Goal: Task Accomplishment & Management: Manage account settings

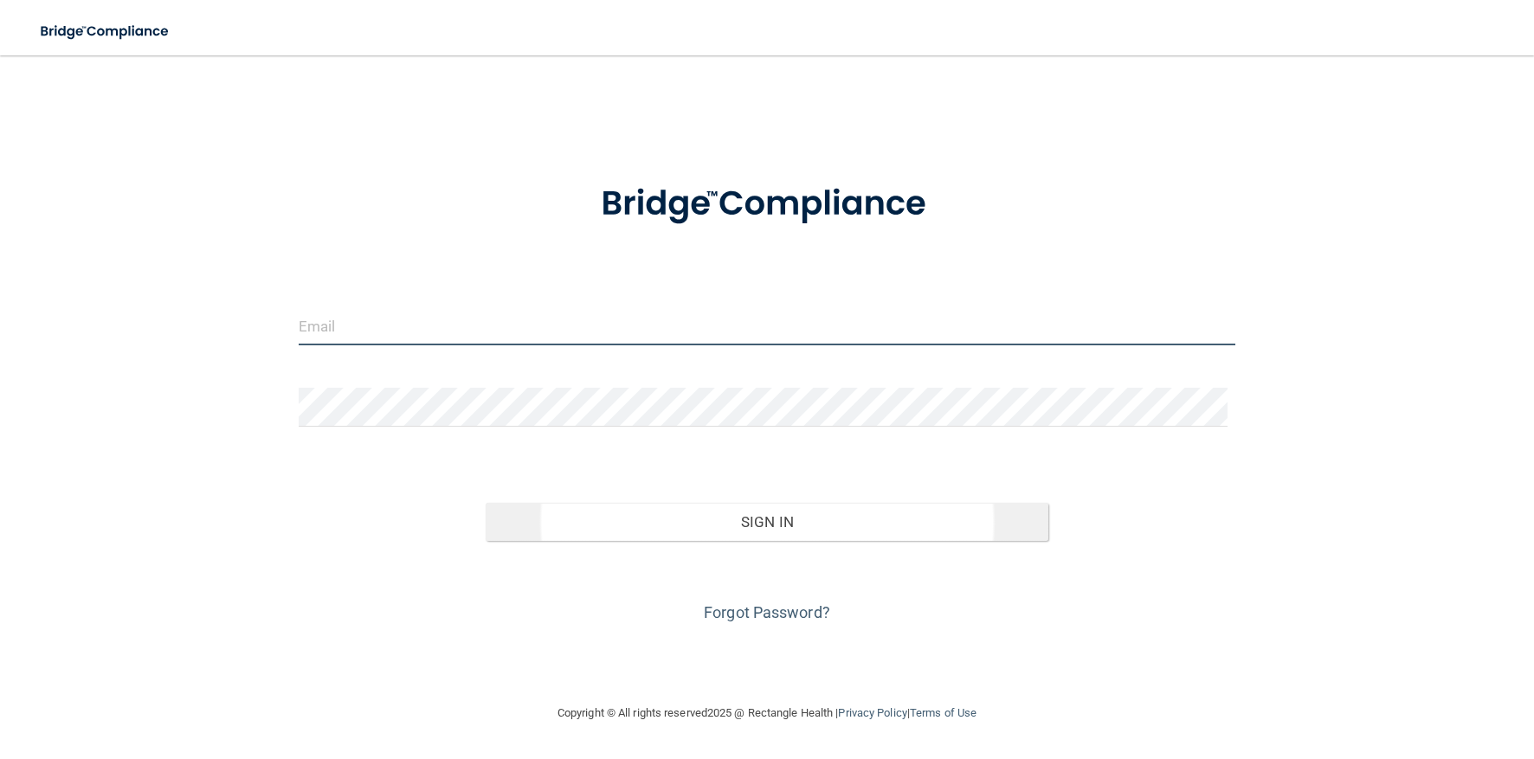
type input "[PERSON_NAME][EMAIL_ADDRESS][DOMAIN_NAME]"
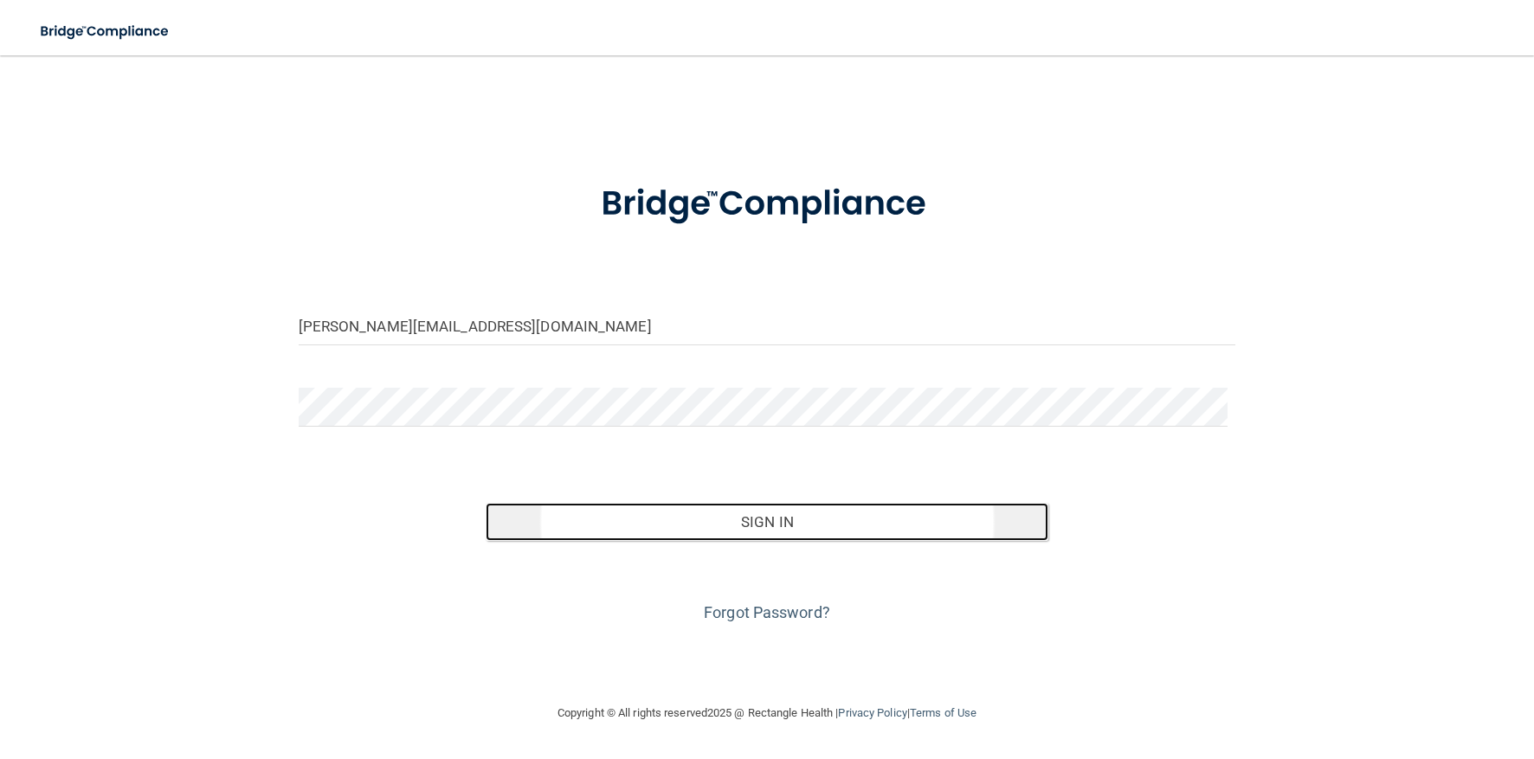
click at [774, 541] on button "Sign In" at bounding box center [767, 522] width 563 height 38
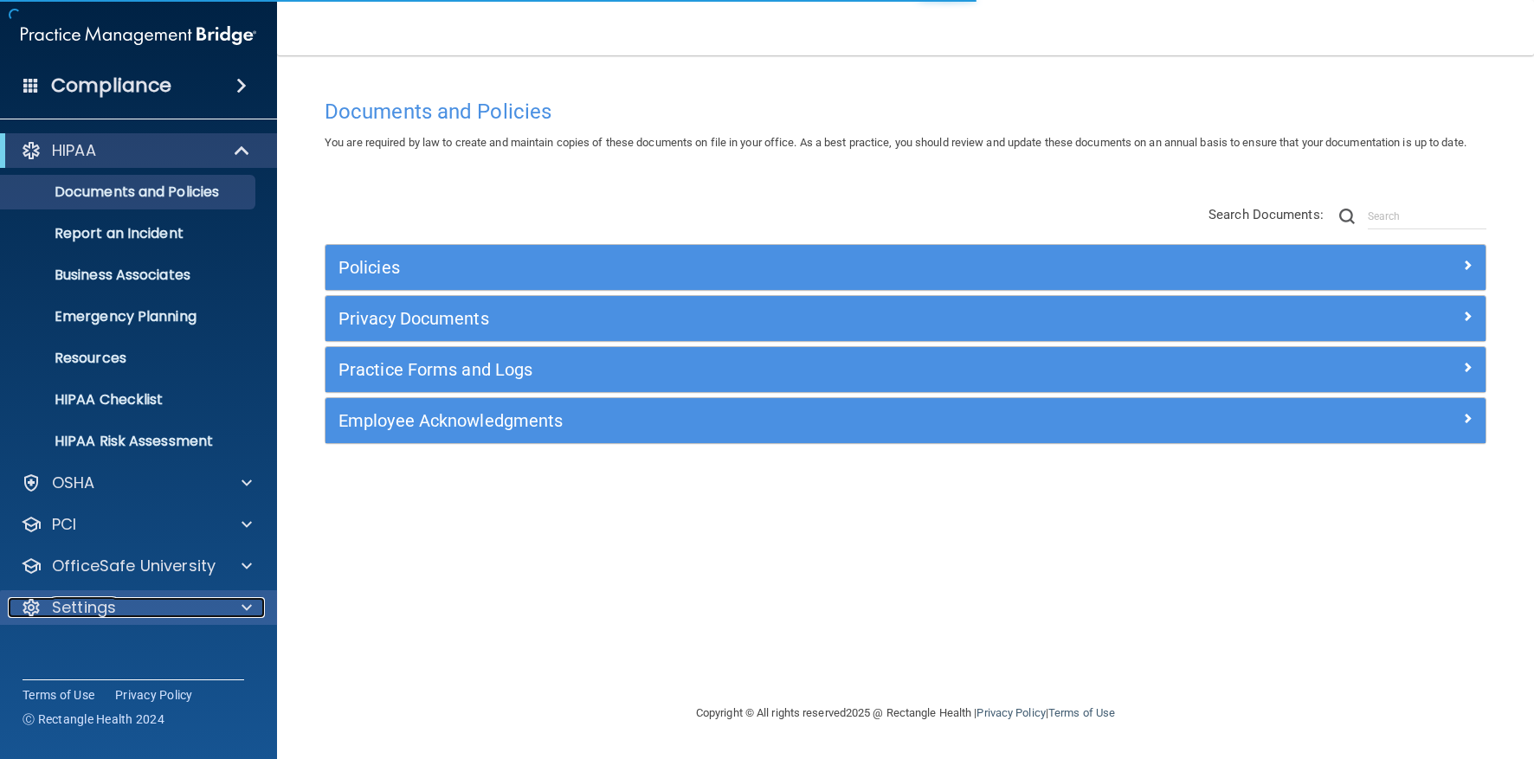
click at [144, 608] on div "Settings" at bounding box center [115, 607] width 215 height 21
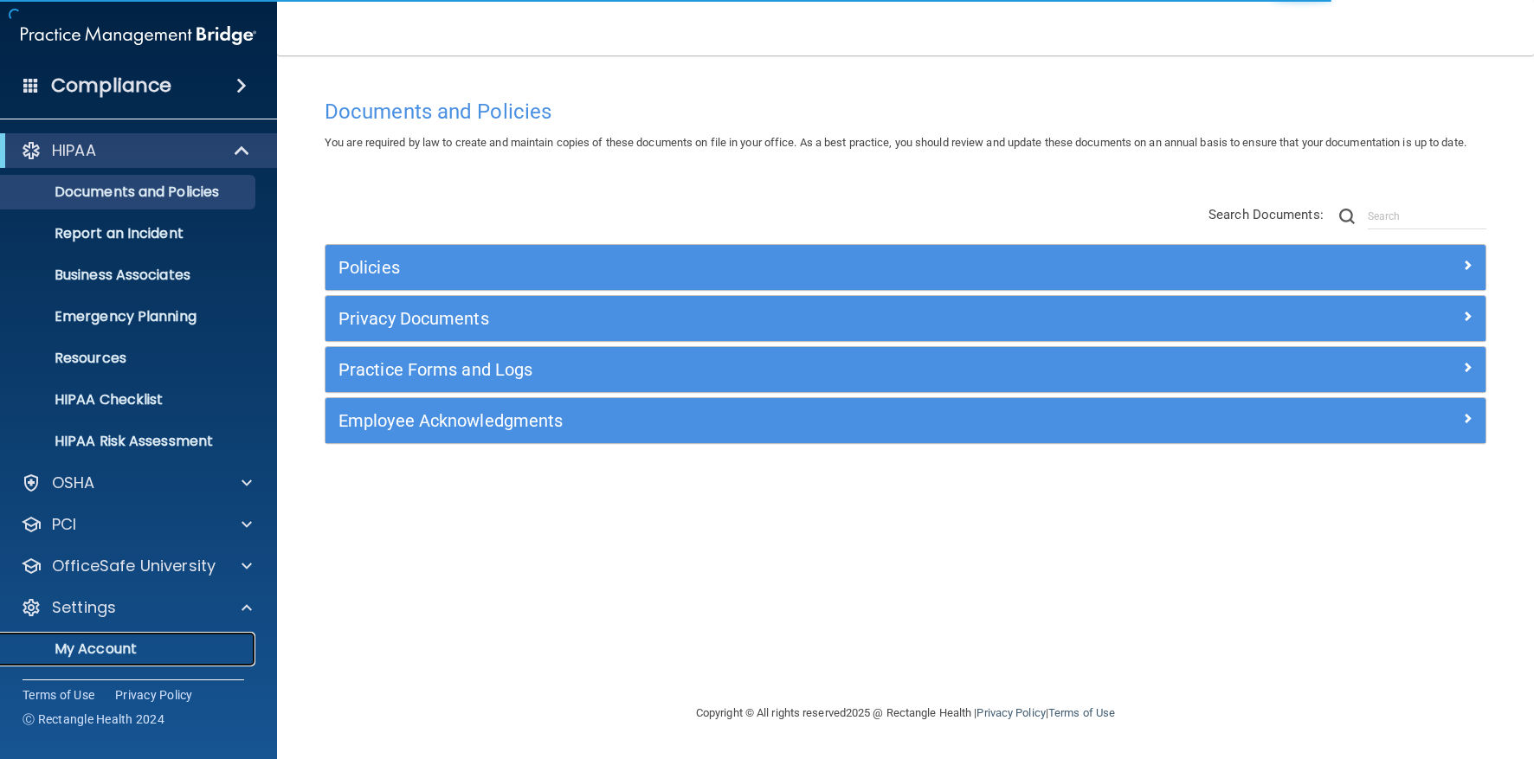
click at [124, 638] on link "My Account" at bounding box center [119, 649] width 273 height 35
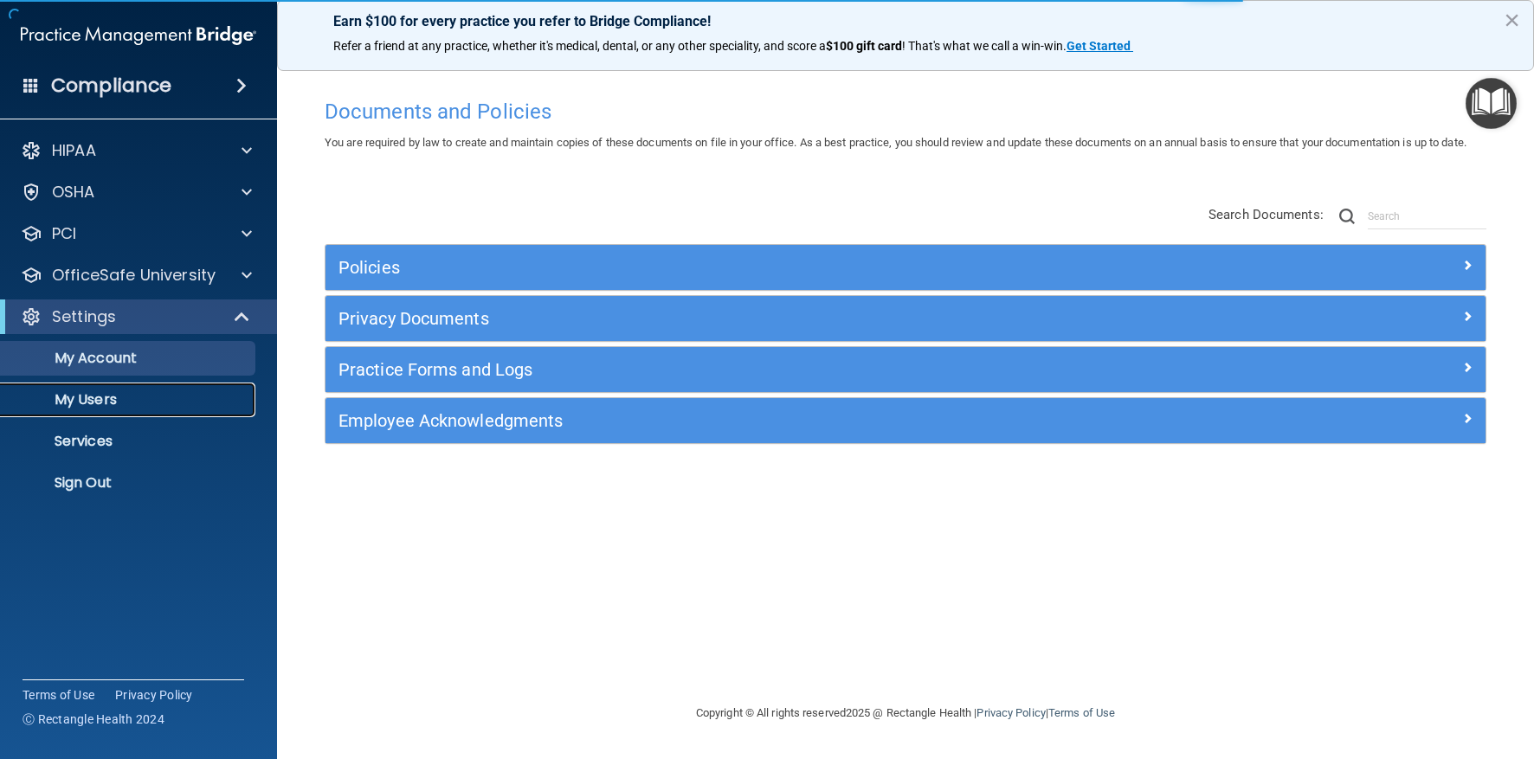
click at [104, 401] on p "My Users" at bounding box center [129, 399] width 236 height 17
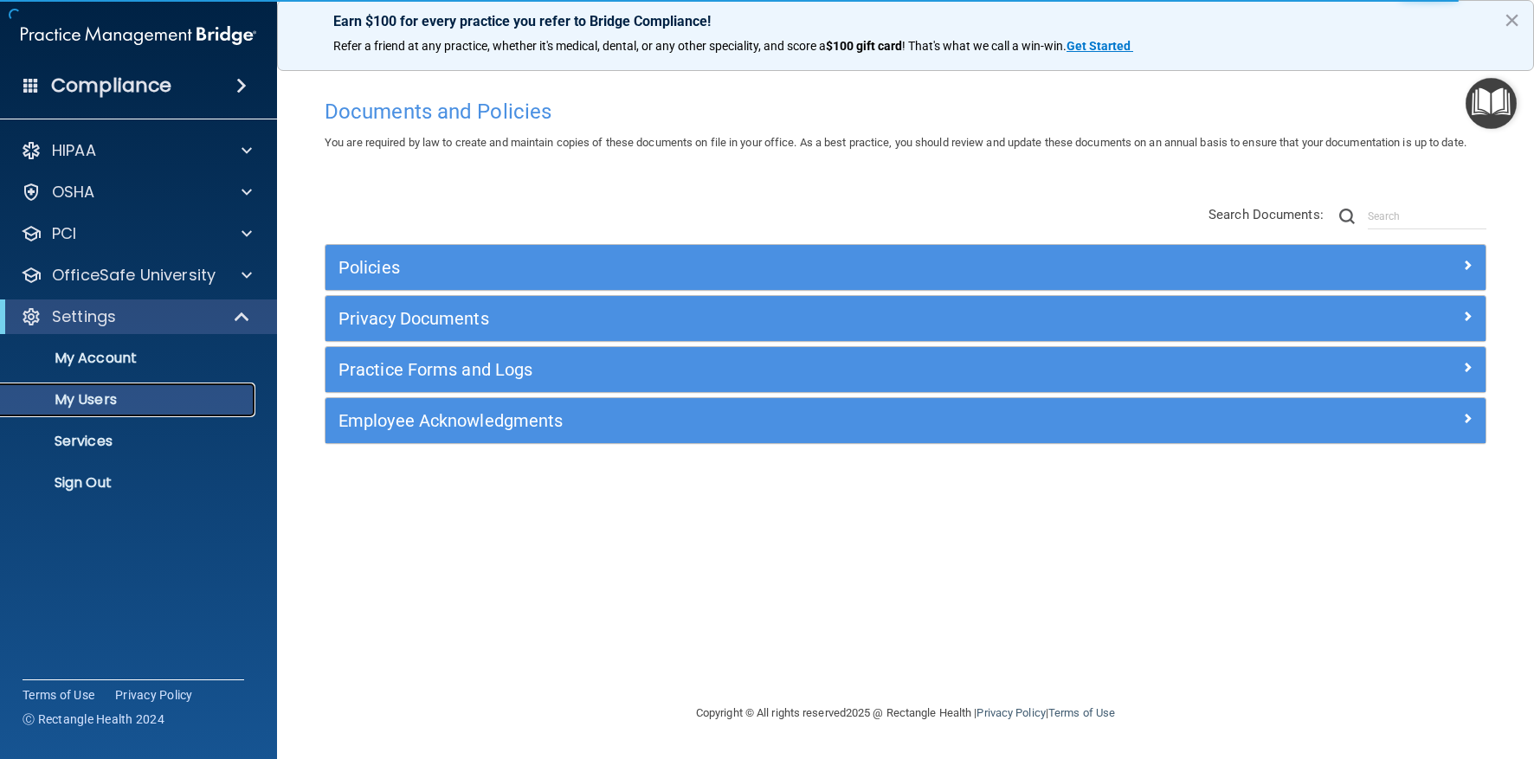
select select "20"
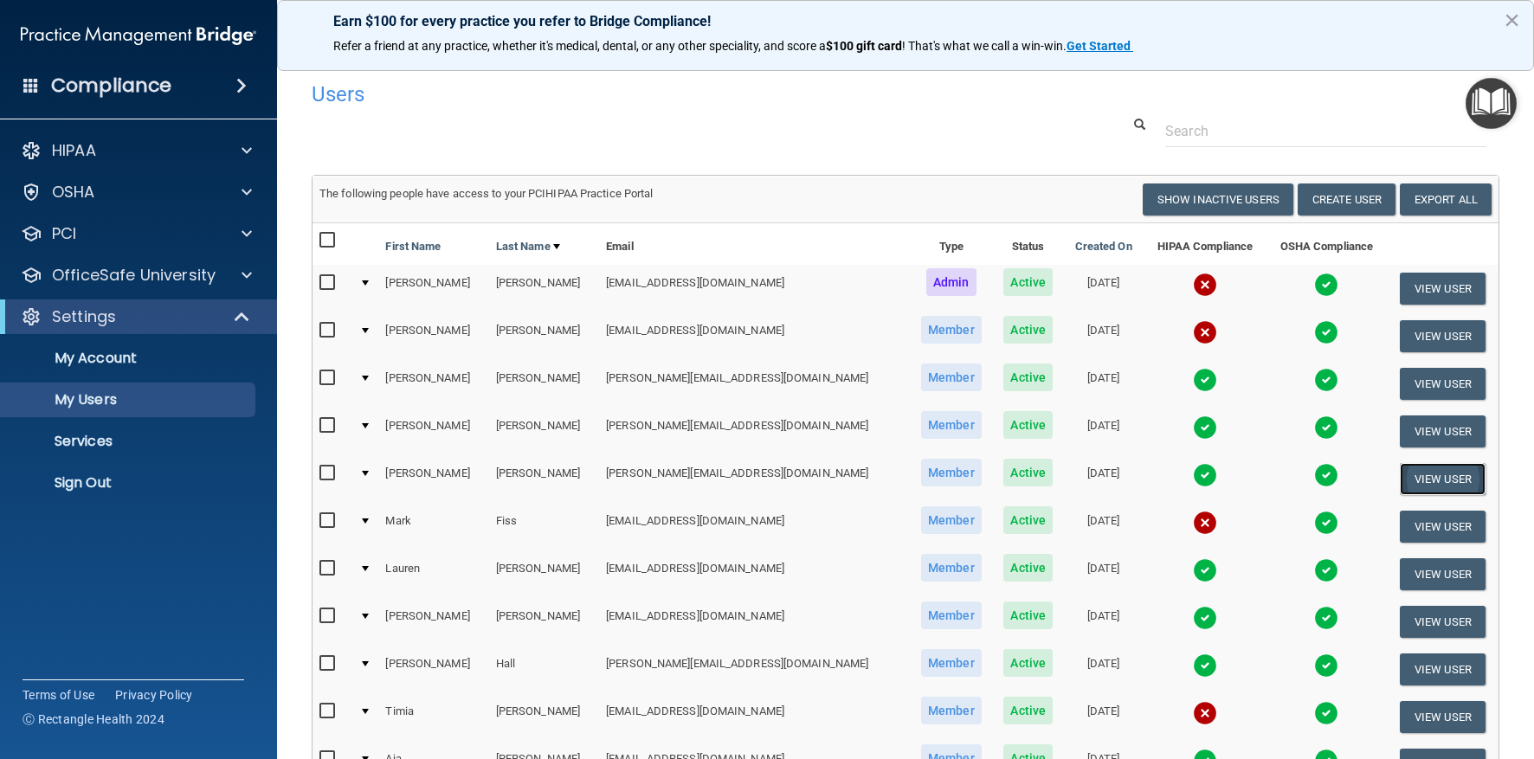
click at [1441, 477] on button "View User" at bounding box center [1442, 479] width 86 height 32
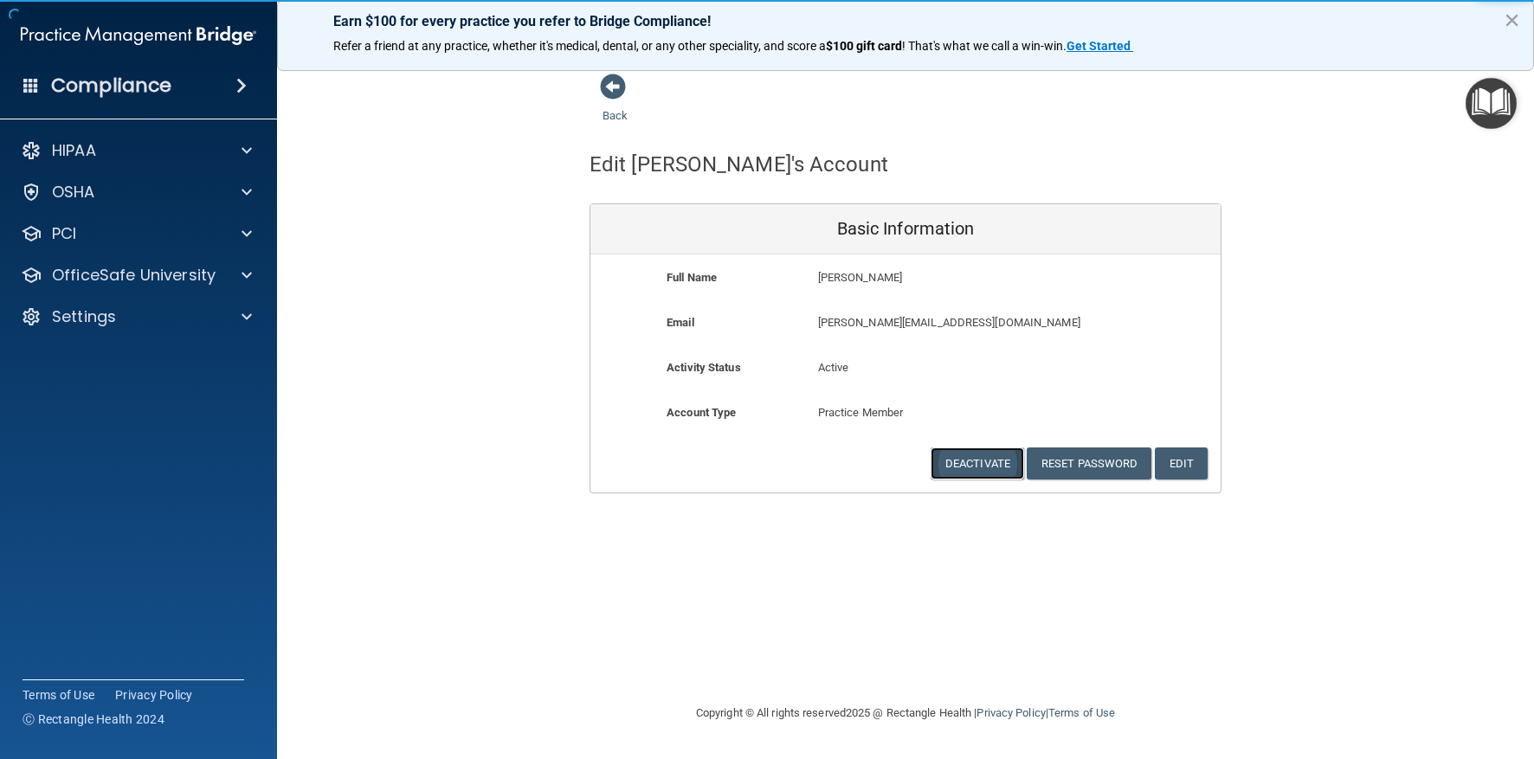
click at [977, 463] on button "Deactivate" at bounding box center [976, 463] width 93 height 32
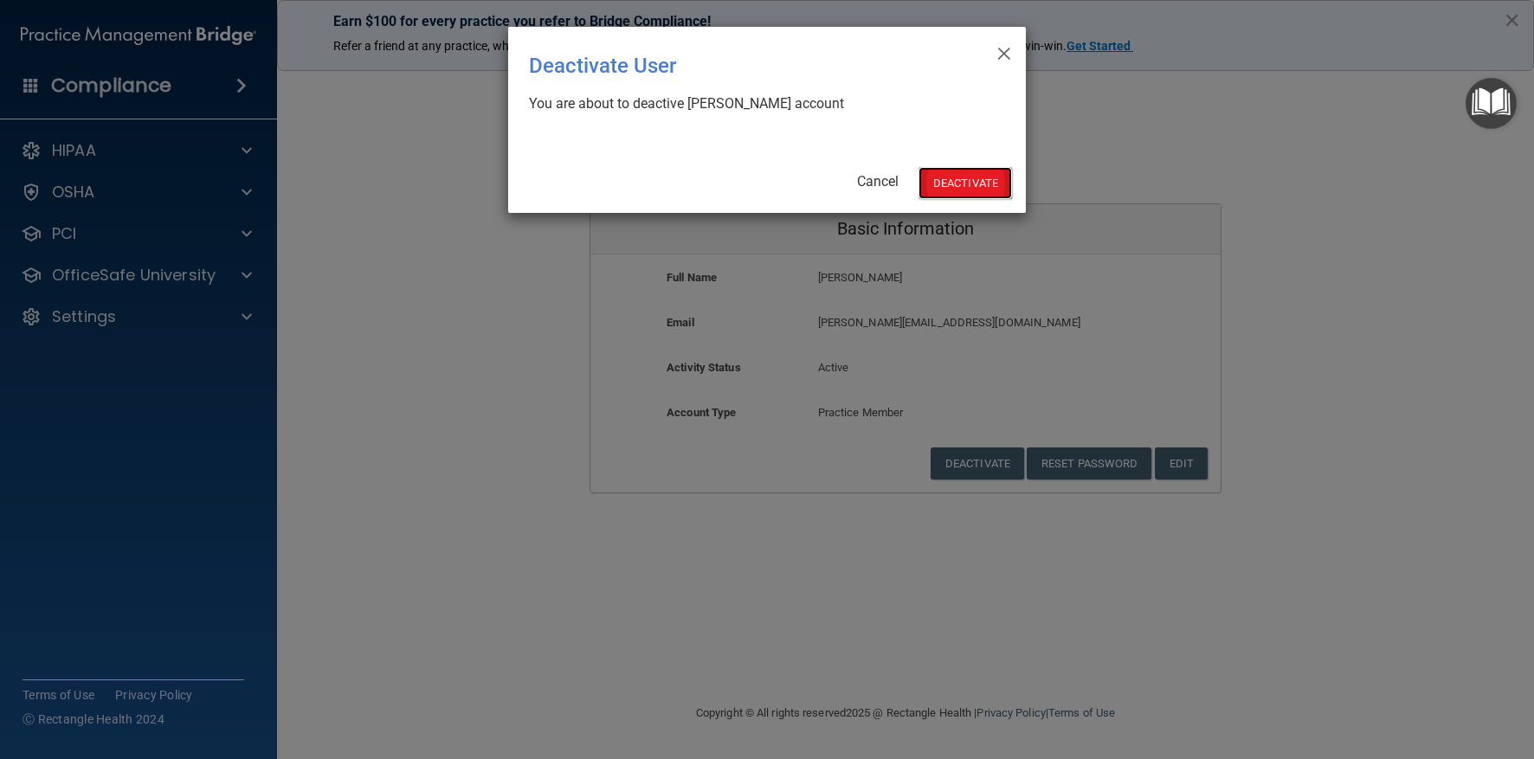
click at [965, 190] on button "Deactivate" at bounding box center [964, 183] width 93 height 32
